Goal: Book appointment/travel/reservation

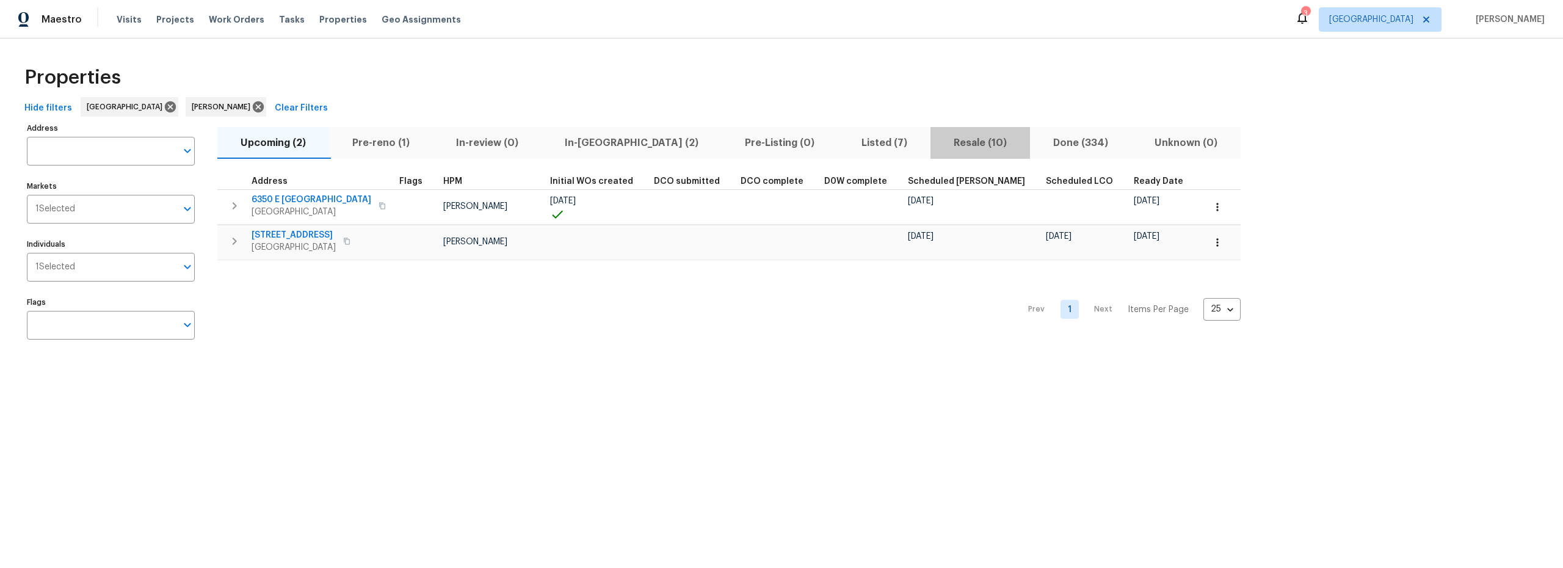
click at [938, 145] on span "Resale (10)" at bounding box center [980, 142] width 85 height 17
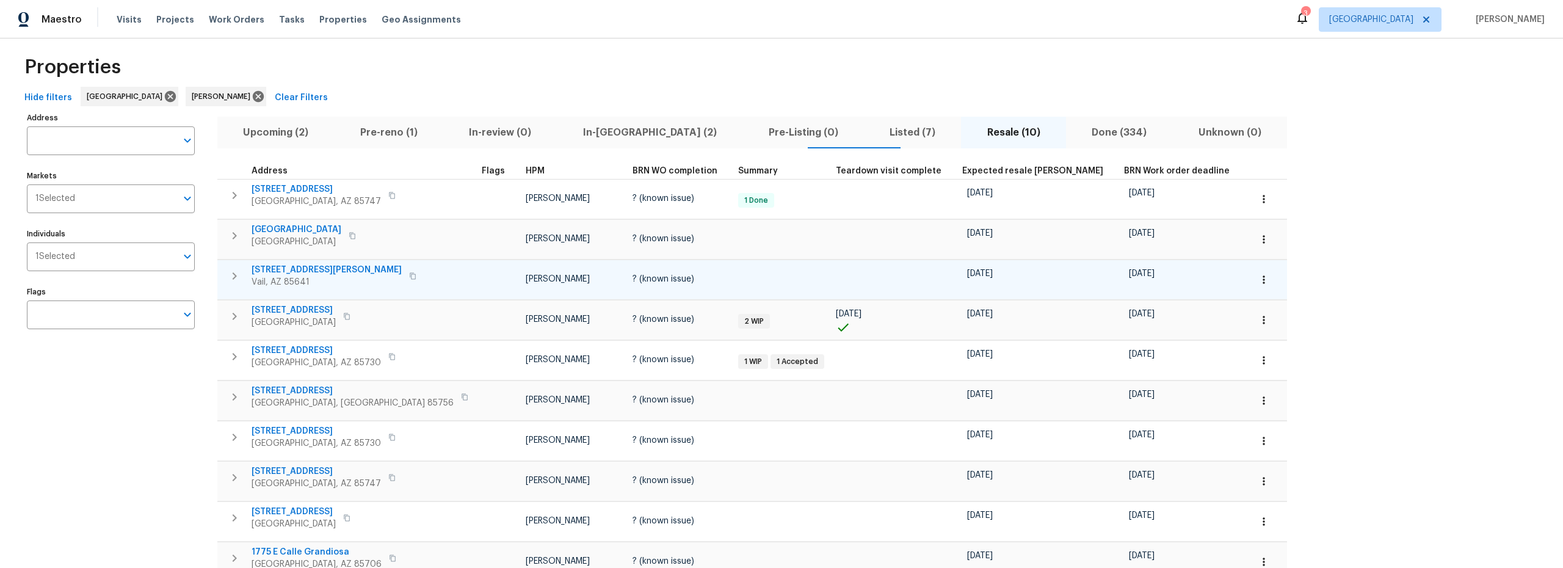
scroll to position [12, 0]
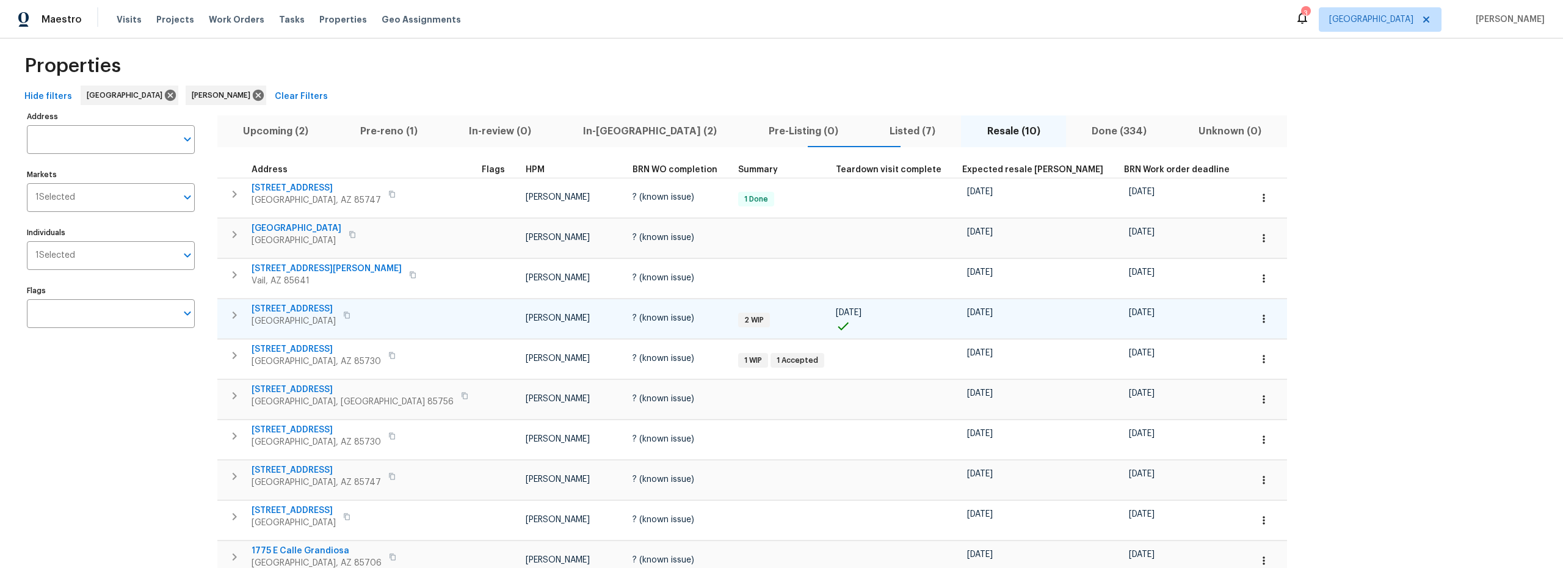
click at [1258, 320] on icon "button" at bounding box center [1264, 319] width 12 height 12
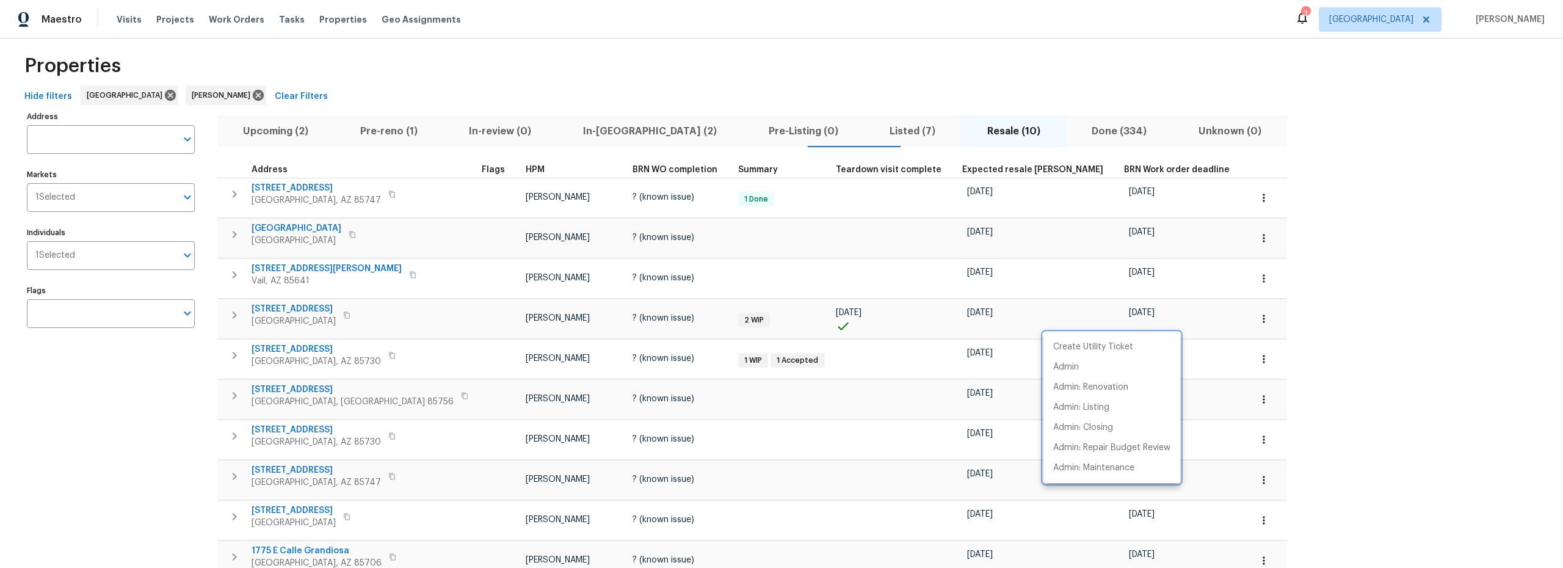
click at [375, 295] on div at bounding box center [781, 284] width 1563 height 568
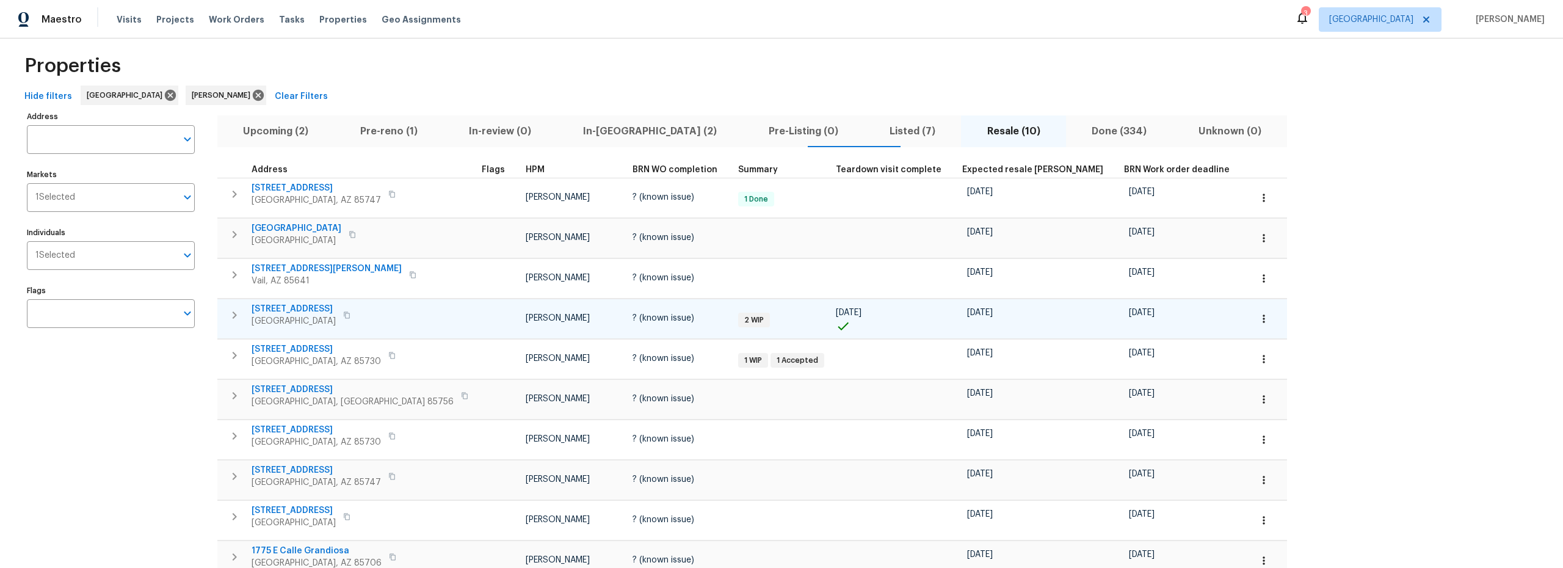
drag, startPoint x: 236, startPoint y: 317, endPoint x: 308, endPoint y: 323, distance: 72.2
click at [237, 318] on icon "button" at bounding box center [234, 315] width 15 height 15
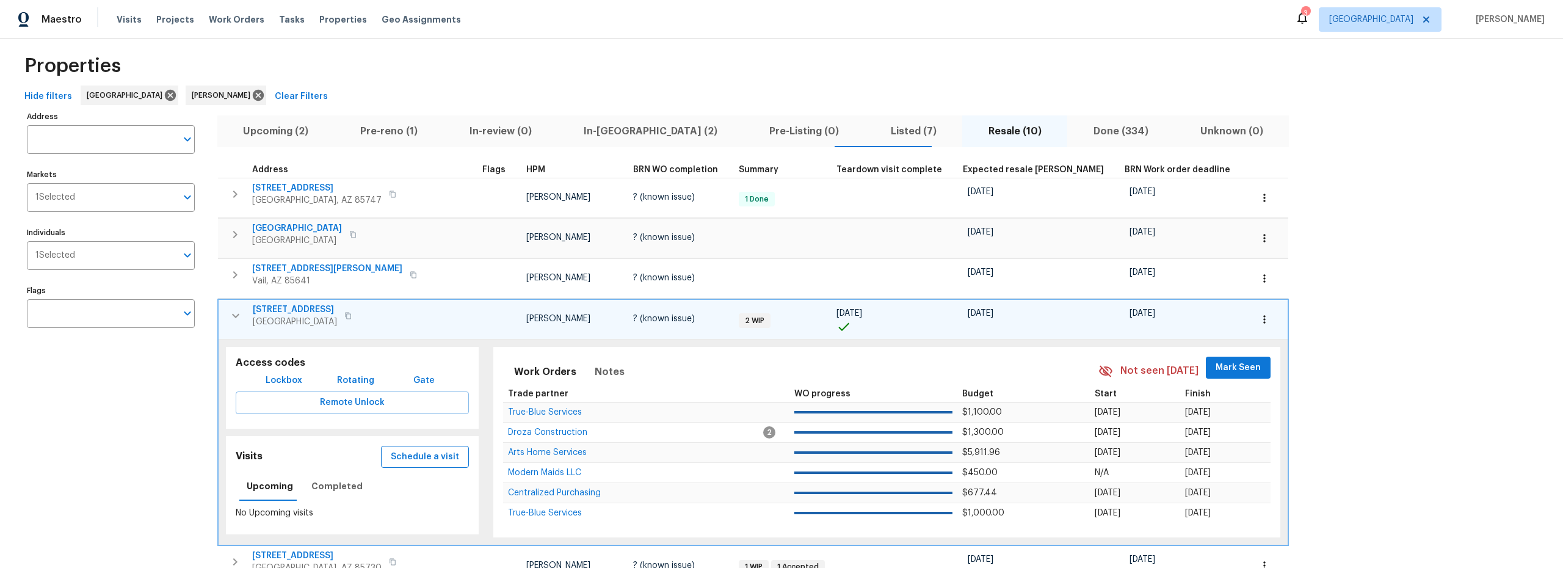
click at [391, 457] on span "Schedule a visit" at bounding box center [425, 456] width 68 height 15
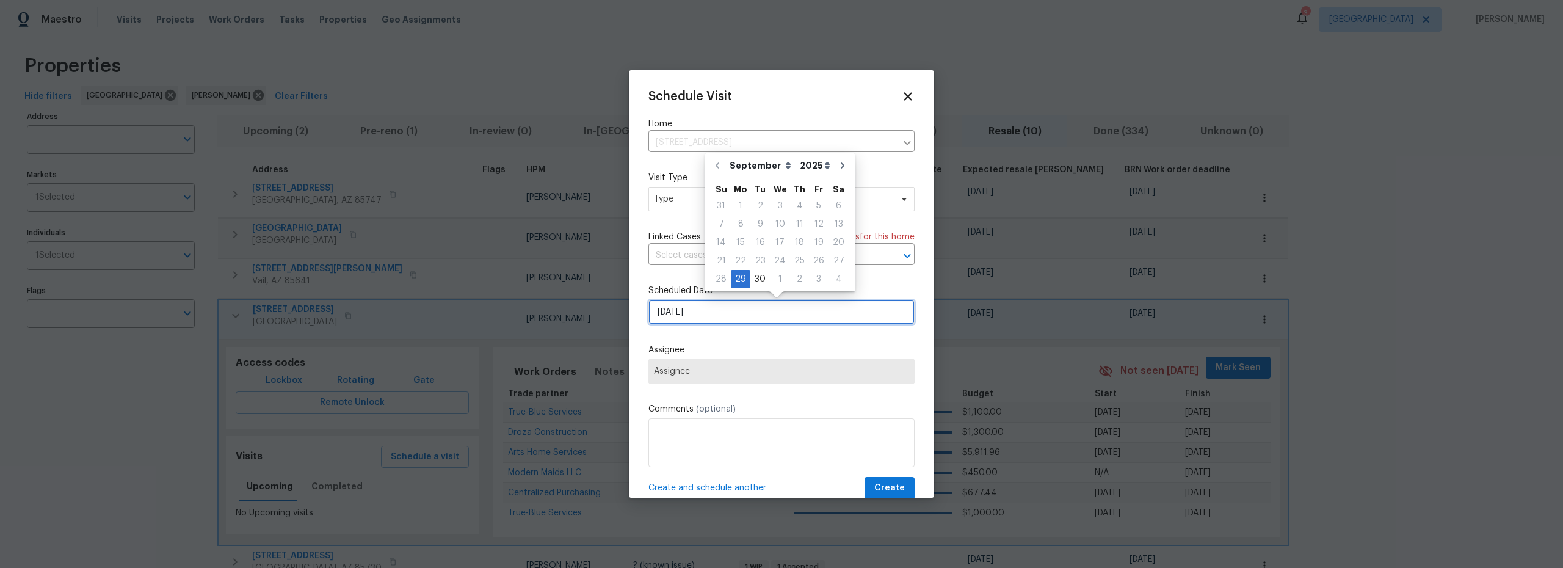
click at [726, 322] on input "9/29/2025" at bounding box center [781, 312] width 266 height 24
click at [761, 282] on div "30" at bounding box center [760, 278] width 20 height 17
type input "[DATE]"
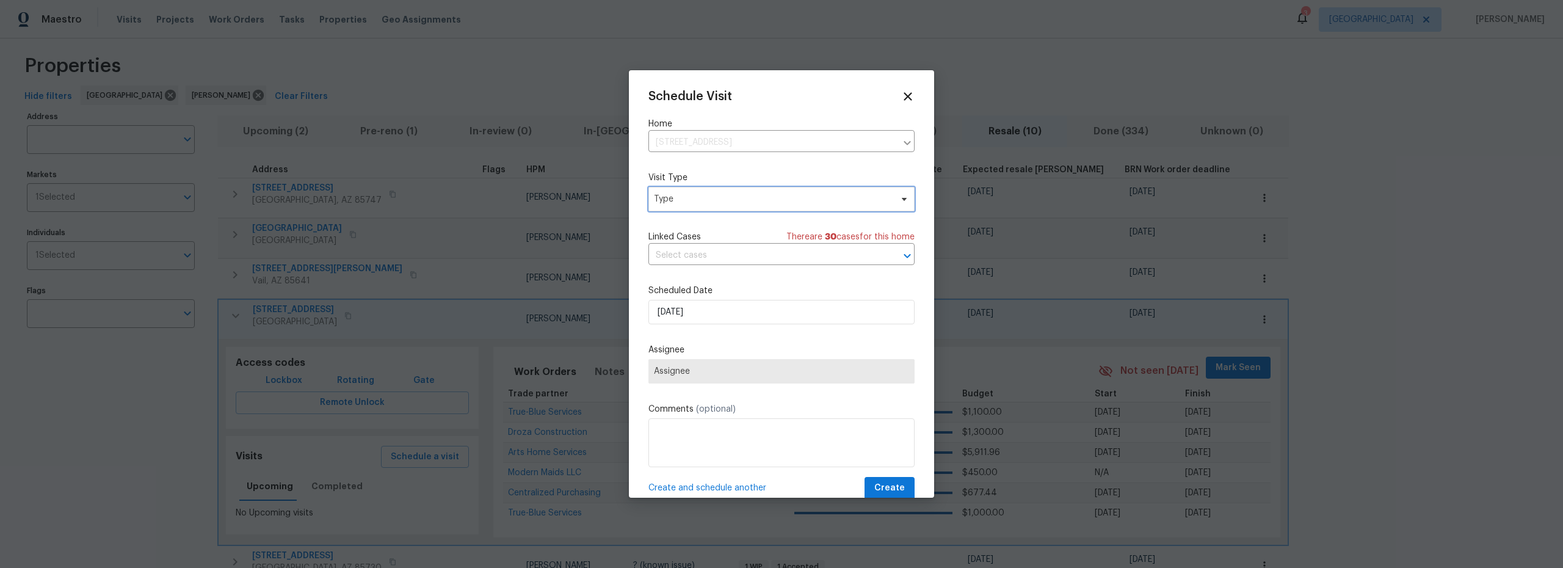
click at [714, 200] on span "Type" at bounding box center [772, 199] width 237 height 12
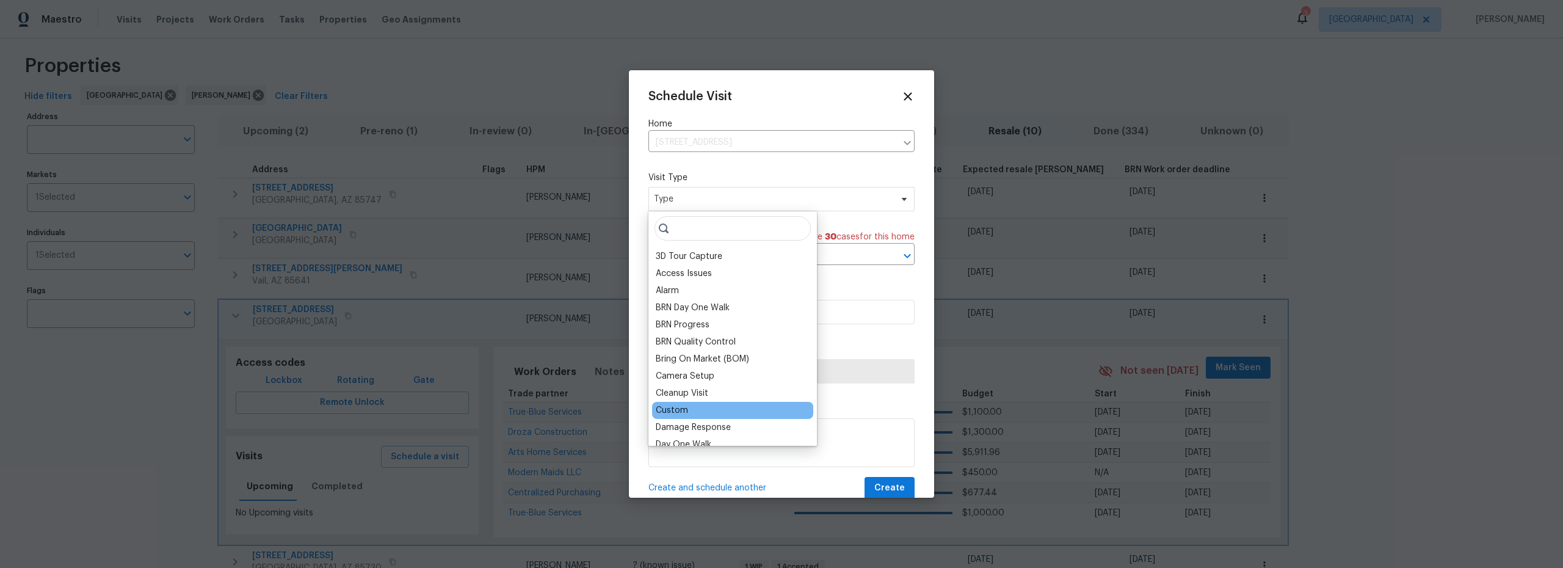
click at [698, 407] on div "Custom" at bounding box center [732, 410] width 161 height 17
click at [676, 413] on div "Custom" at bounding box center [672, 410] width 32 height 12
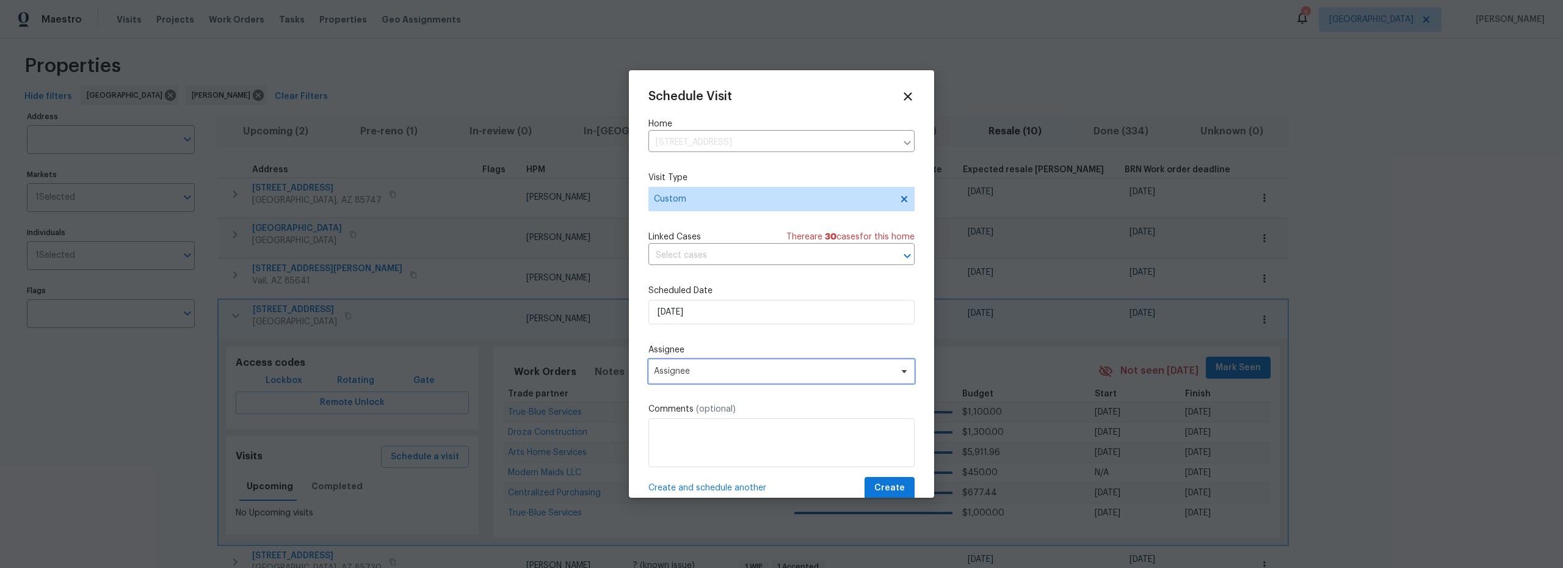
click at [725, 382] on span "Assignee" at bounding box center [781, 371] width 266 height 24
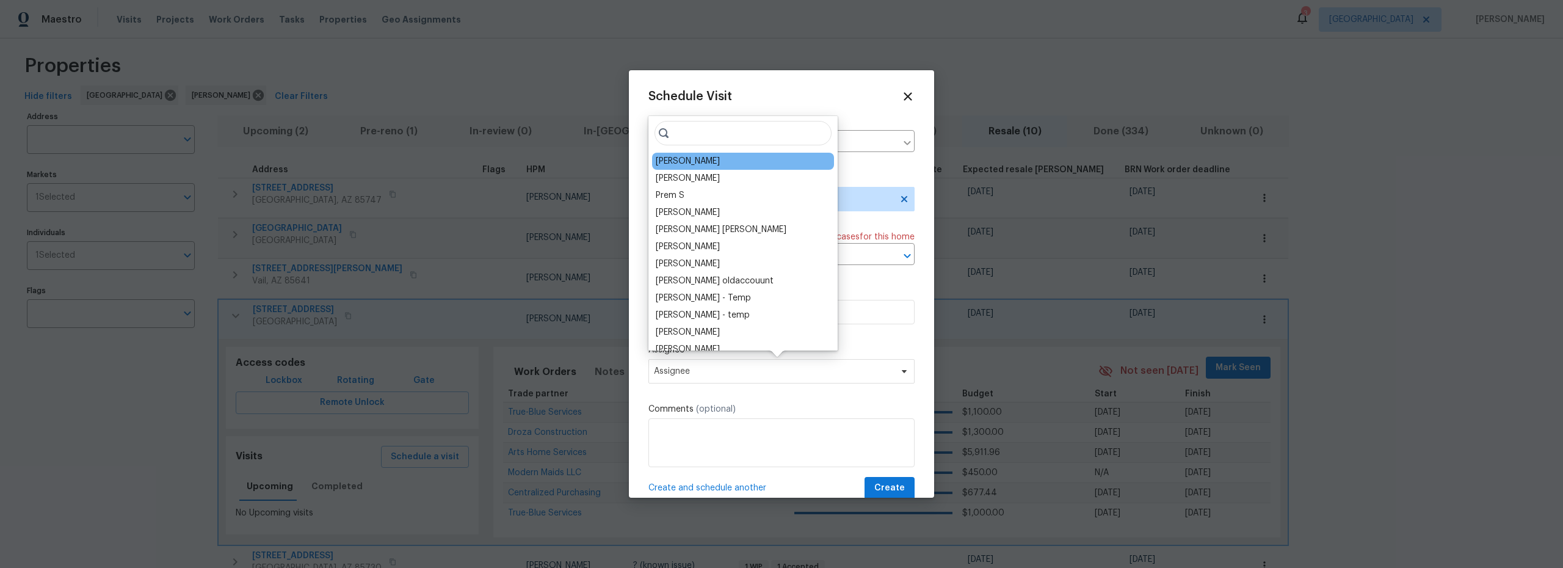
click at [681, 164] on div "[PERSON_NAME]" at bounding box center [688, 161] width 64 height 12
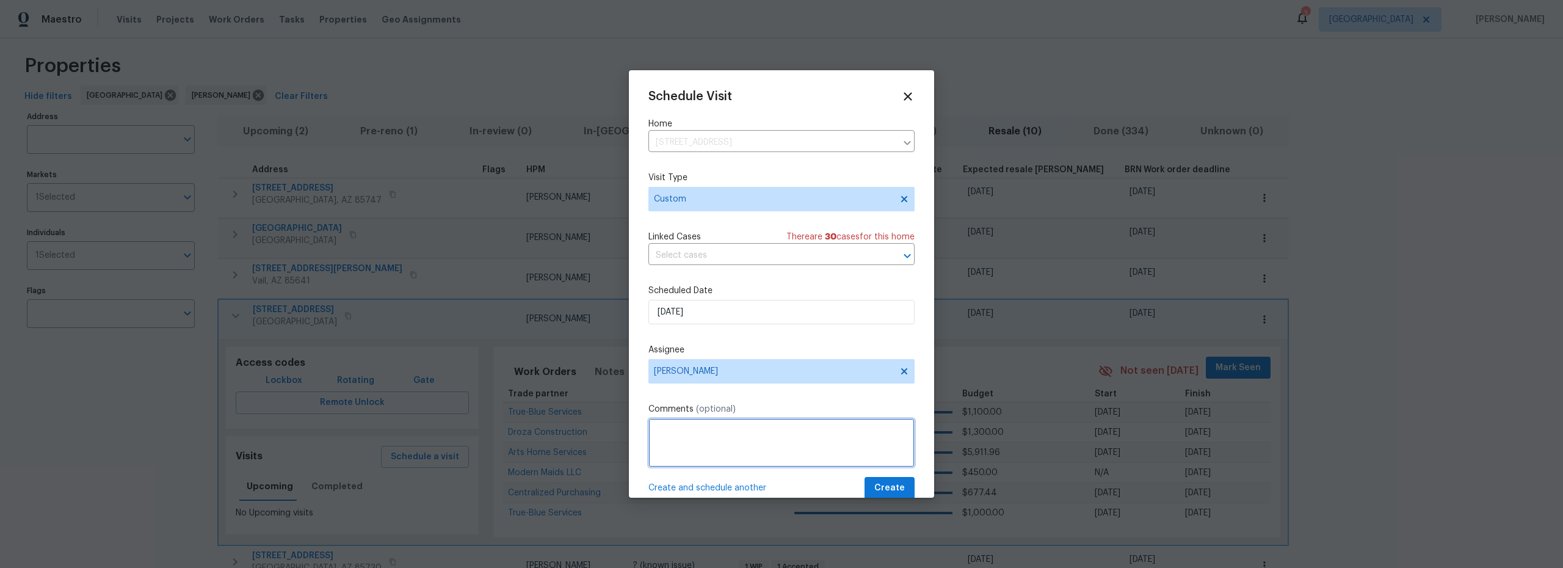
click at [736, 449] on textarea at bounding box center [781, 442] width 266 height 49
type textarea "check facia and roof"
click at [882, 485] on span "Create" at bounding box center [889, 487] width 31 height 15
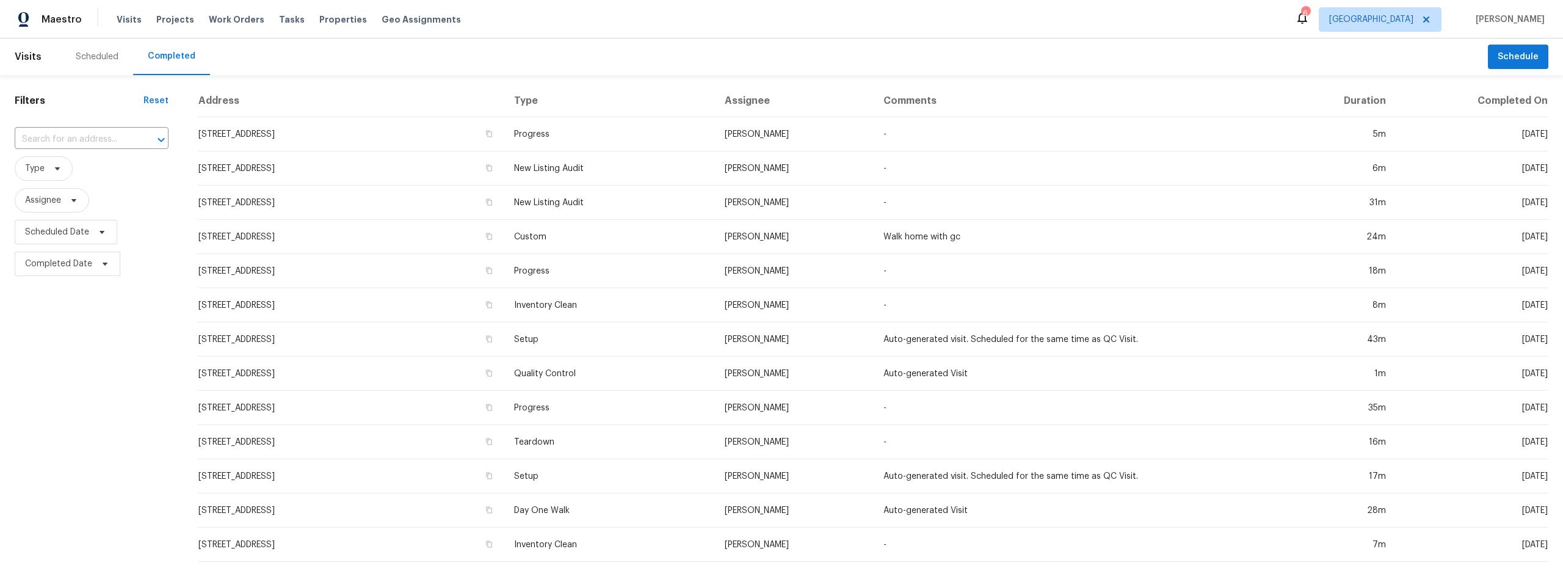
click at [102, 57] on div "Scheduled" at bounding box center [97, 57] width 43 height 12
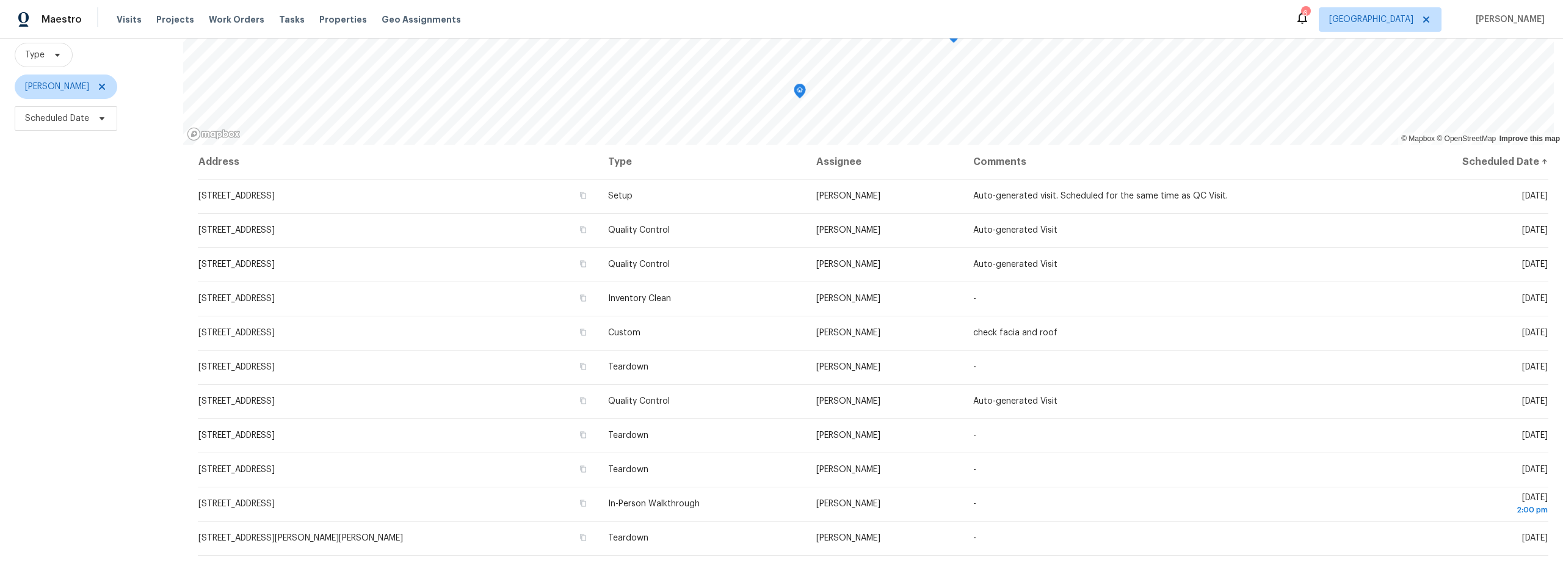
scroll to position [115, 0]
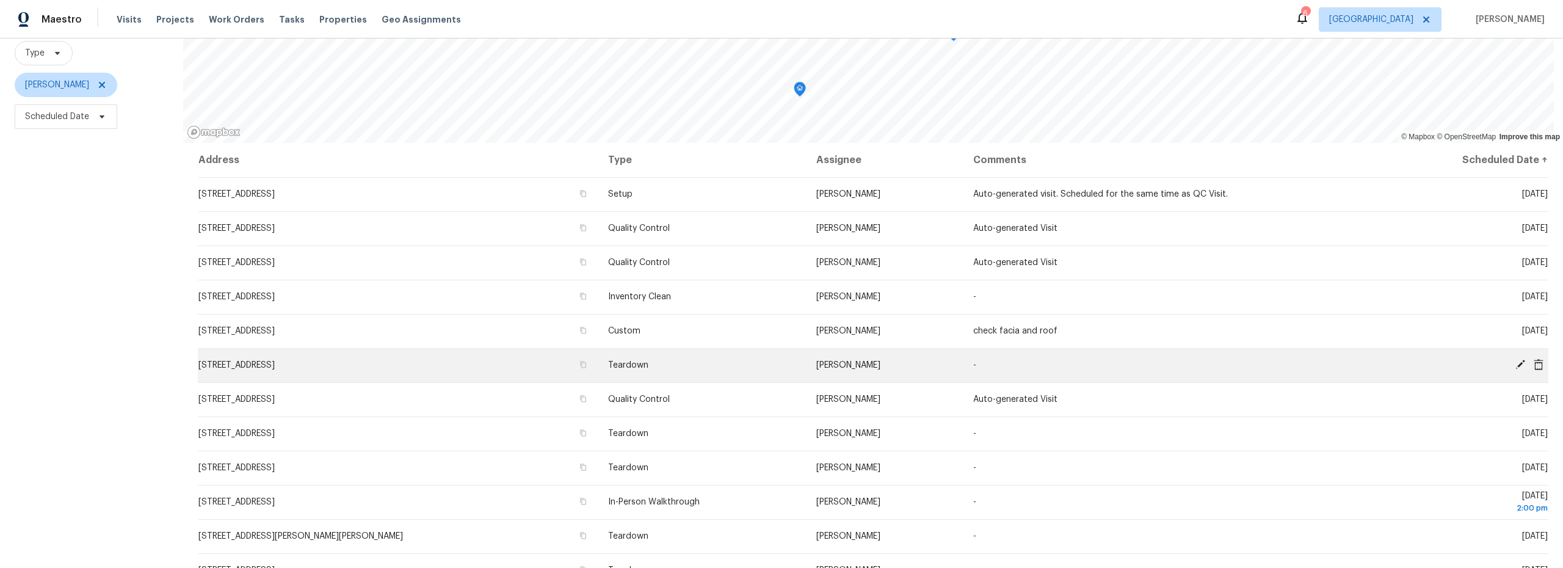
click at [1515, 365] on icon at bounding box center [1520, 365] width 10 height 10
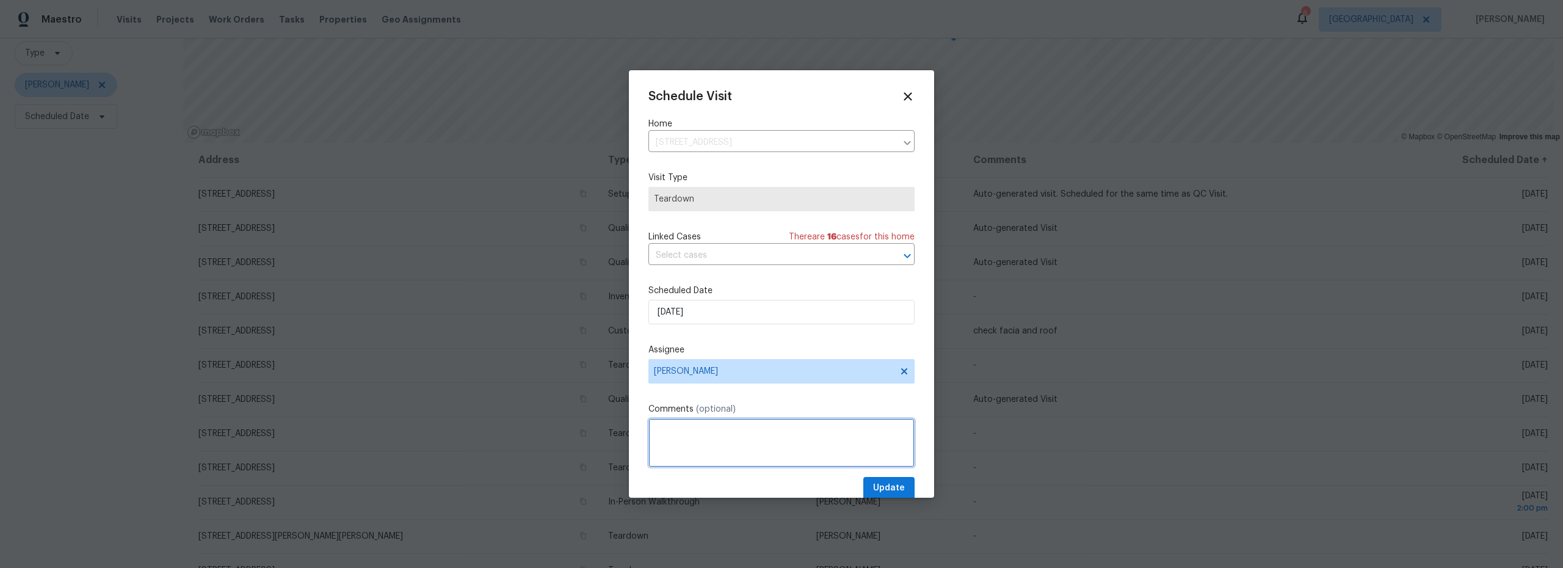
click at [718, 454] on textarea at bounding box center [781, 442] width 266 height 49
type textarea "first stop [PERSON_NAME] 9/30"
click at [878, 491] on span "Update" at bounding box center [889, 487] width 32 height 15
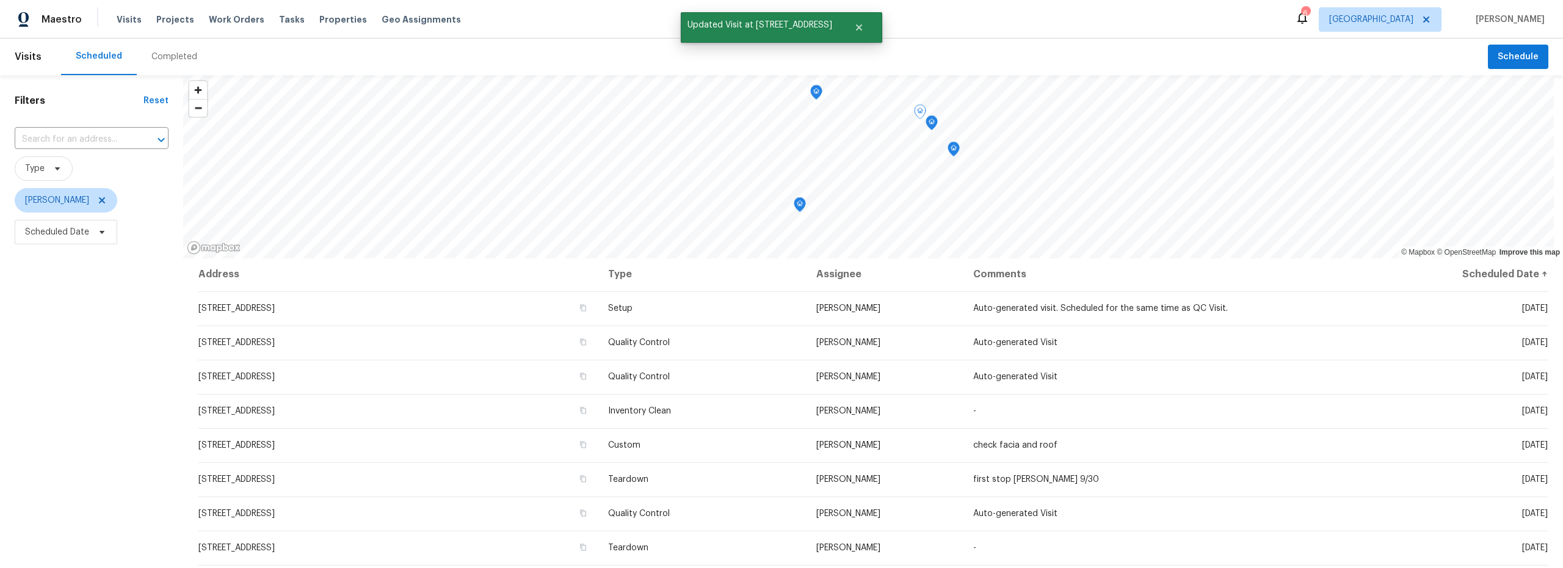
scroll to position [0, 0]
